Goal: Task Accomplishment & Management: Manage account settings

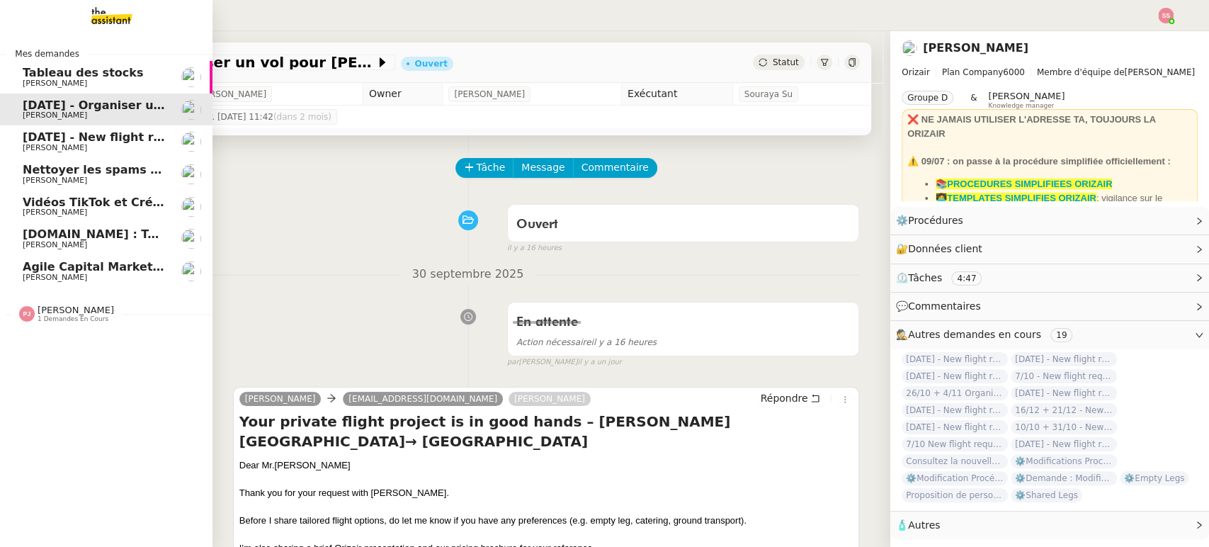
click at [70, 264] on span "Agile Capital Markets & Vivalyx" at bounding box center [123, 266] width 201 height 13
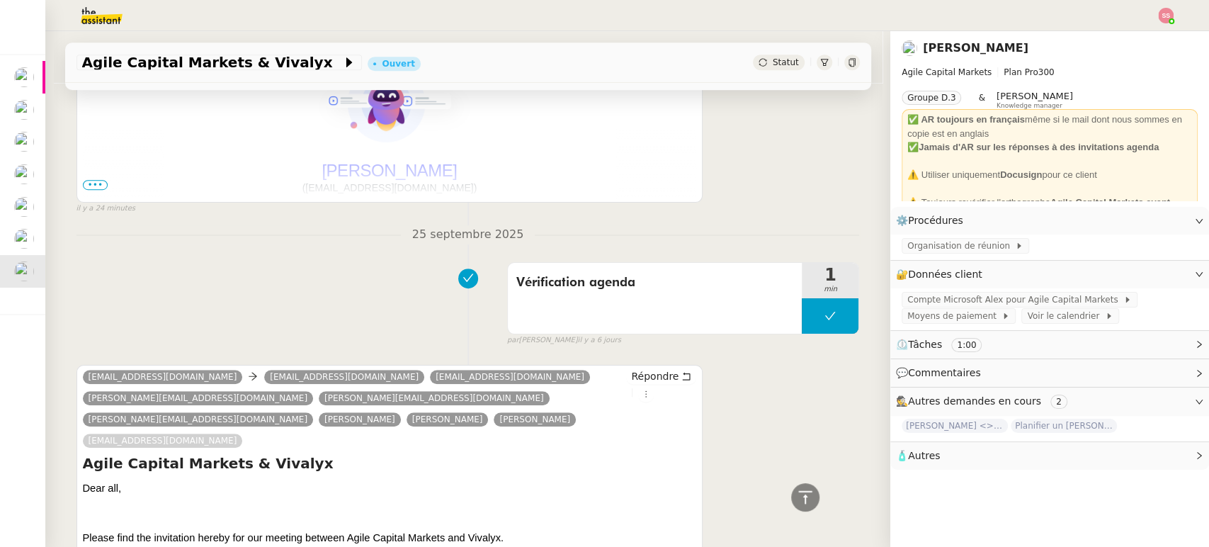
scroll to position [361, 0]
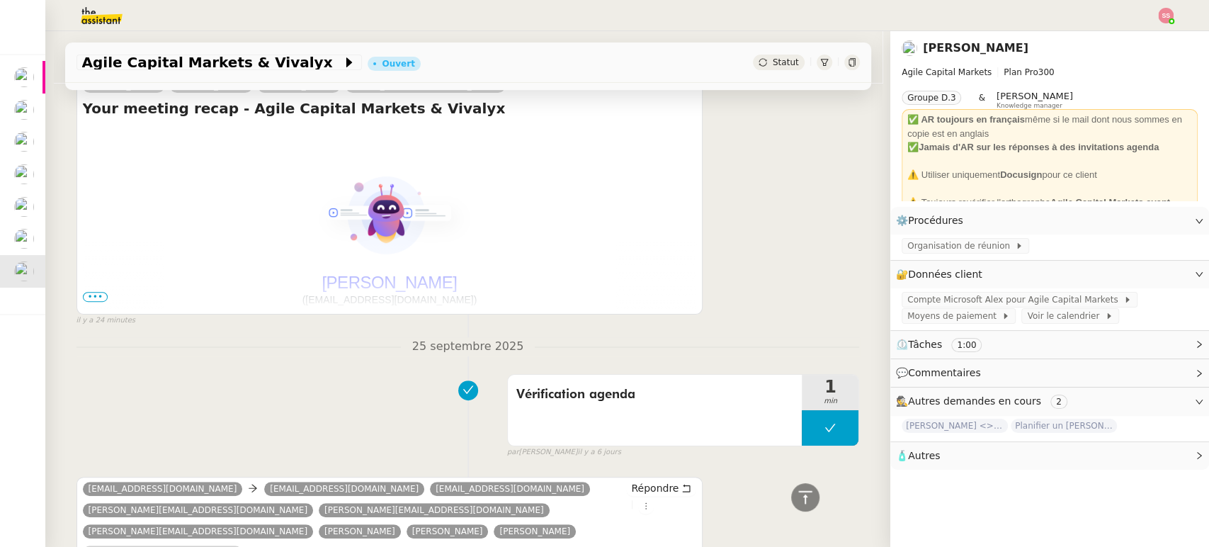
click at [89, 292] on span "•••" at bounding box center [96, 297] width 26 height 10
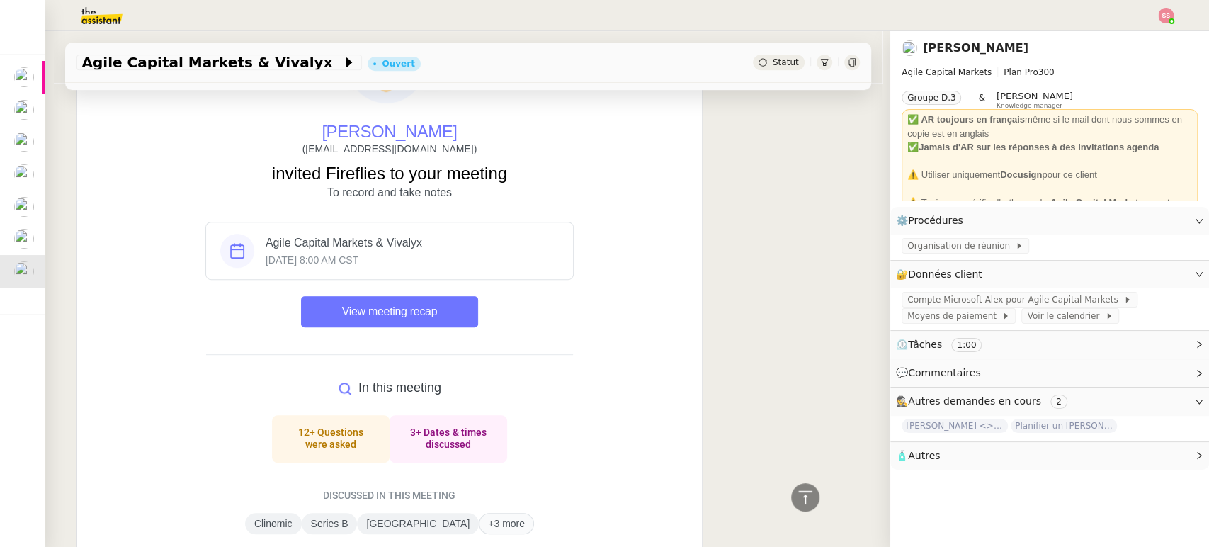
scroll to position [518, 0]
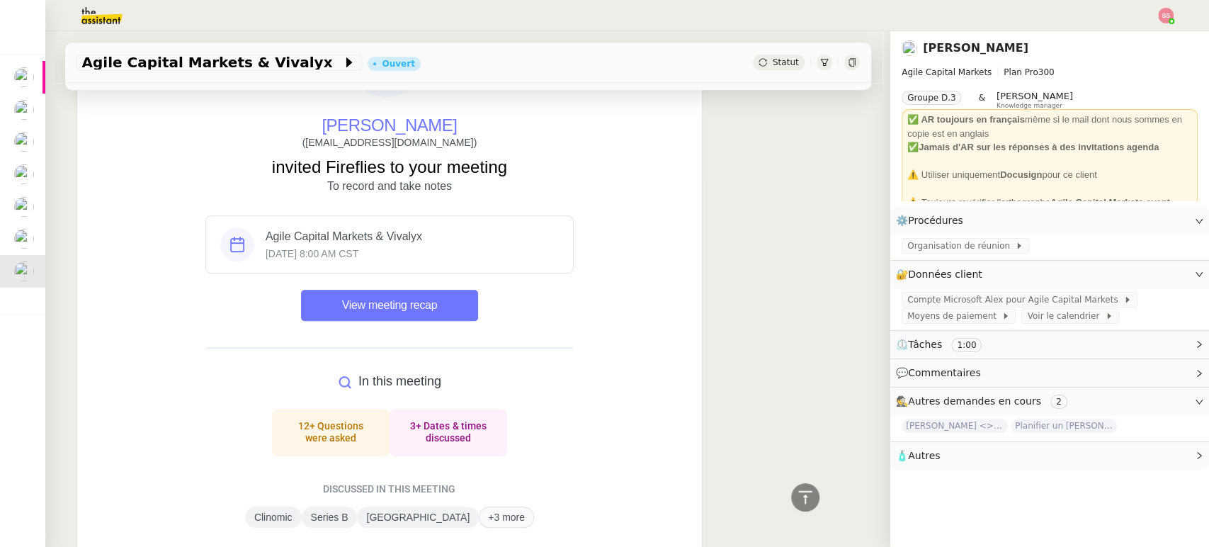
click at [765, 70] on div "Statut" at bounding box center [806, 63] width 106 height 16
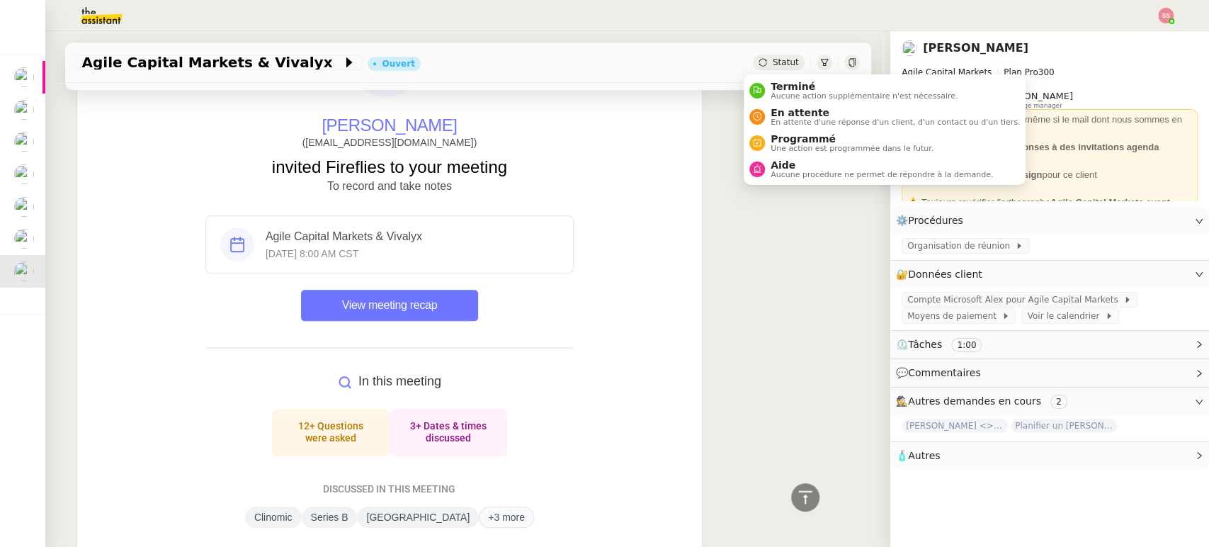
click at [773, 65] on span "Statut" at bounding box center [786, 62] width 26 height 10
click at [772, 80] on li "Terminé Aucune action supplémentaire n'est nécessaire." at bounding box center [885, 90] width 282 height 26
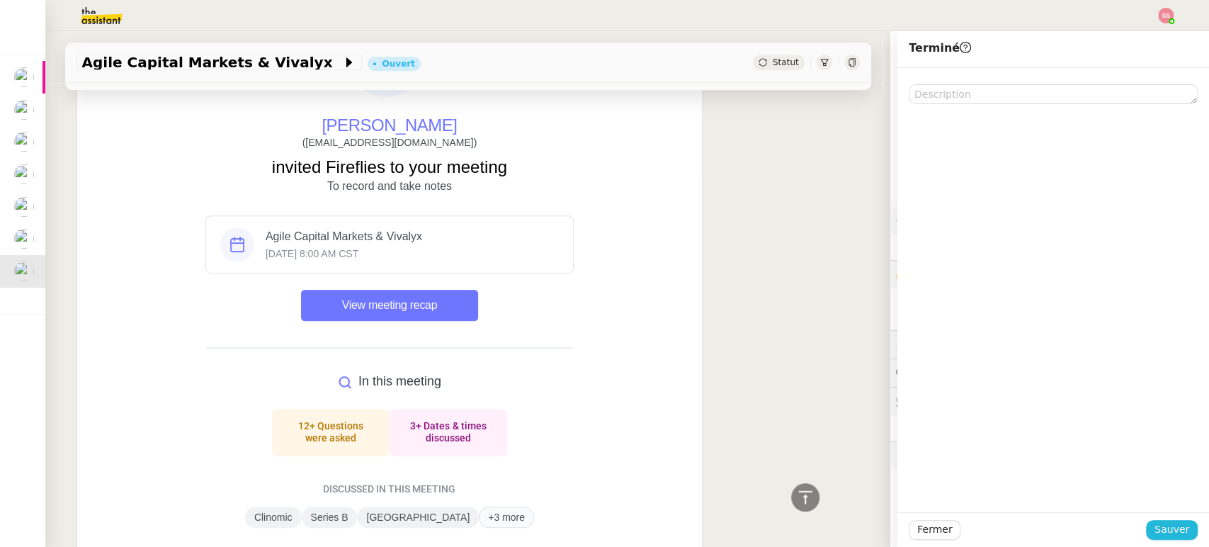
click at [1156, 534] on span "Sauver" at bounding box center [1172, 529] width 35 height 16
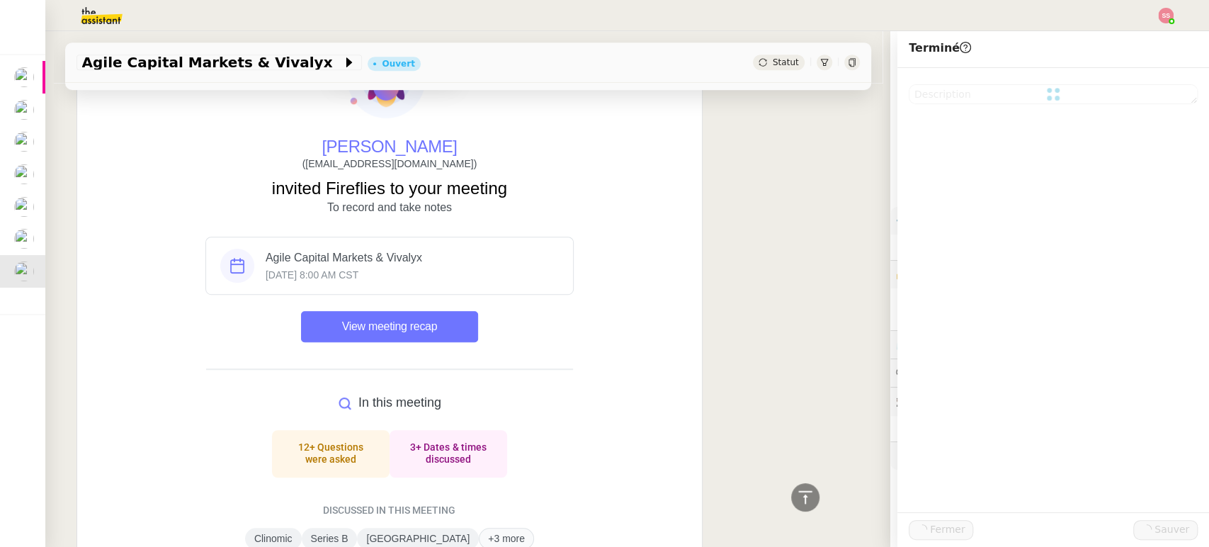
scroll to position [539, 0]
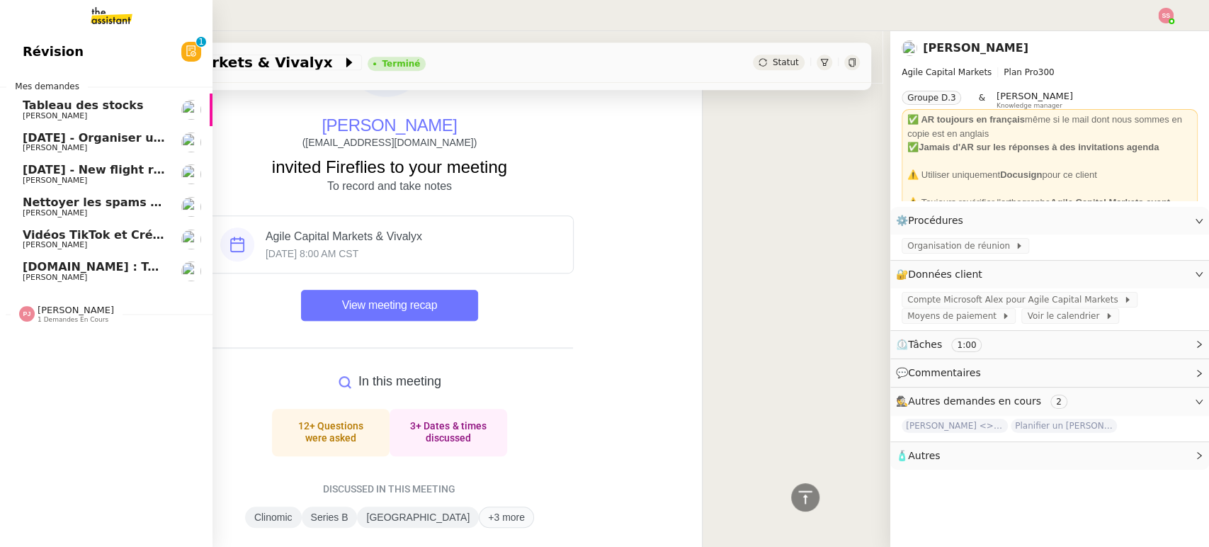
click at [116, 217] on span "[PERSON_NAME]" at bounding box center [94, 213] width 143 height 9
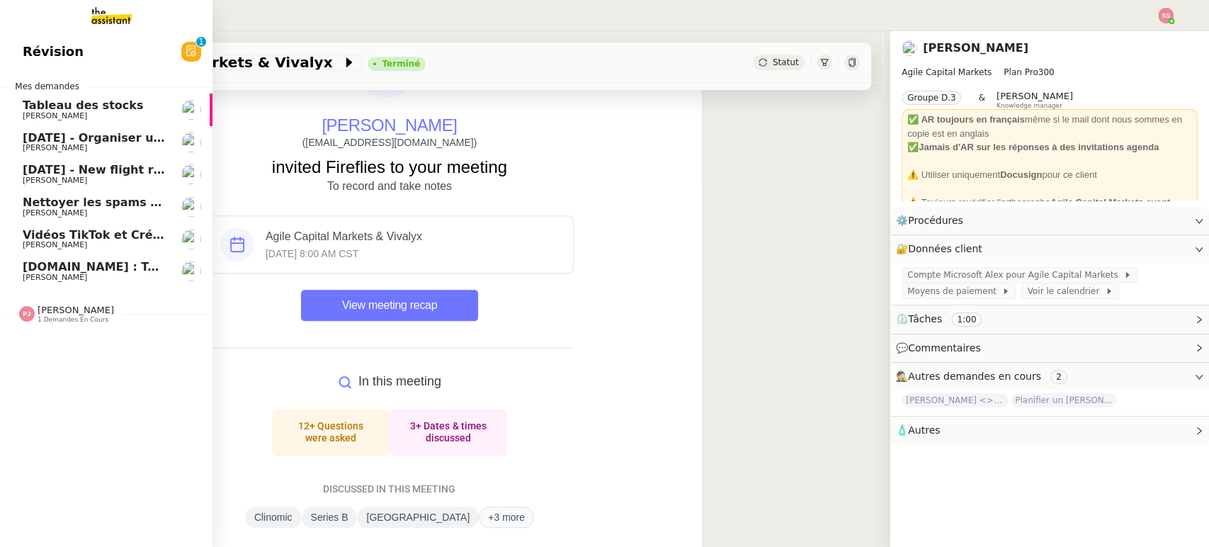
scroll to position [189, 0]
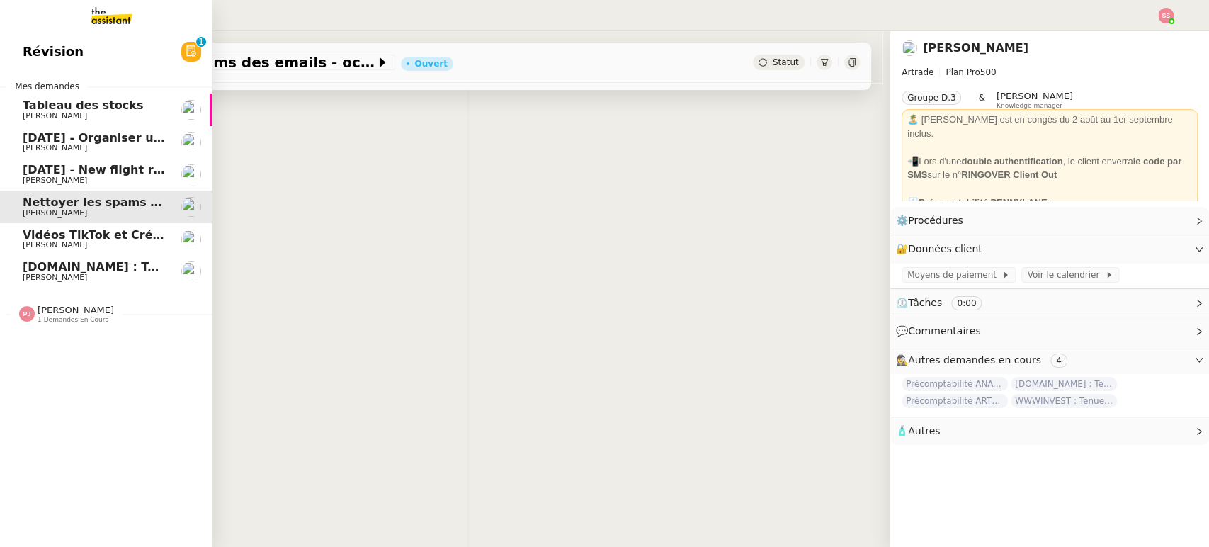
click at [118, 271] on span "[DOMAIN_NAME] : Tenue comptable - Documents et justificatifs à fournir" at bounding box center [255, 266] width 464 height 13
